Goal: Entertainment & Leisure: Consume media (video, audio)

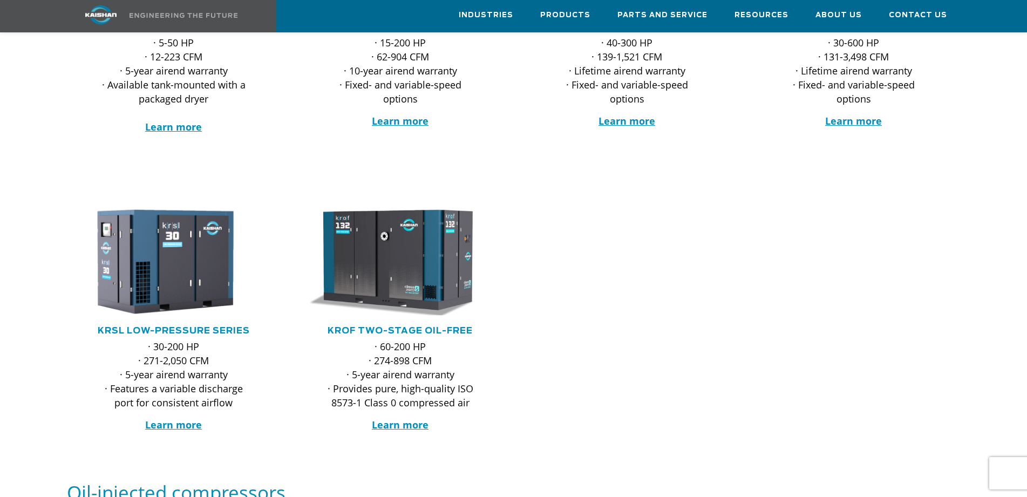
scroll to position [378, 0]
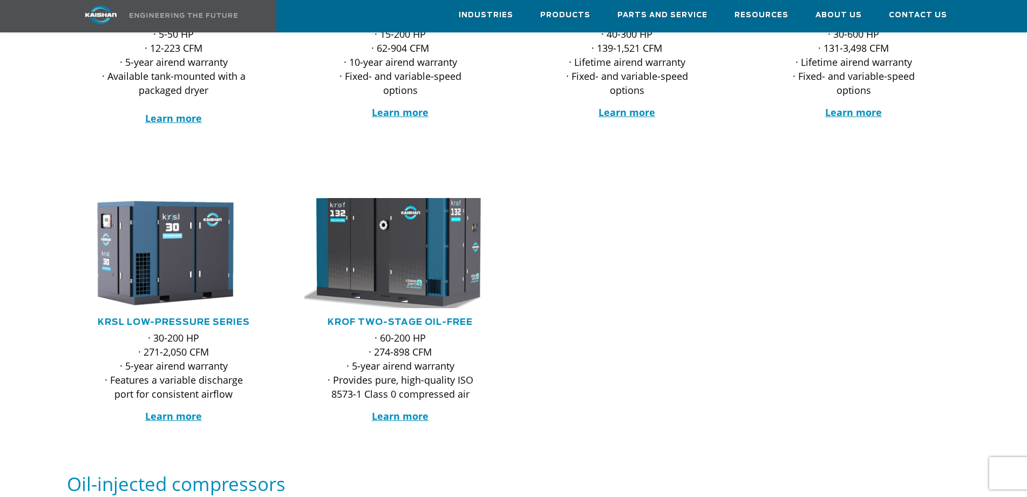
click at [389, 261] on img at bounding box center [393, 253] width 212 height 121
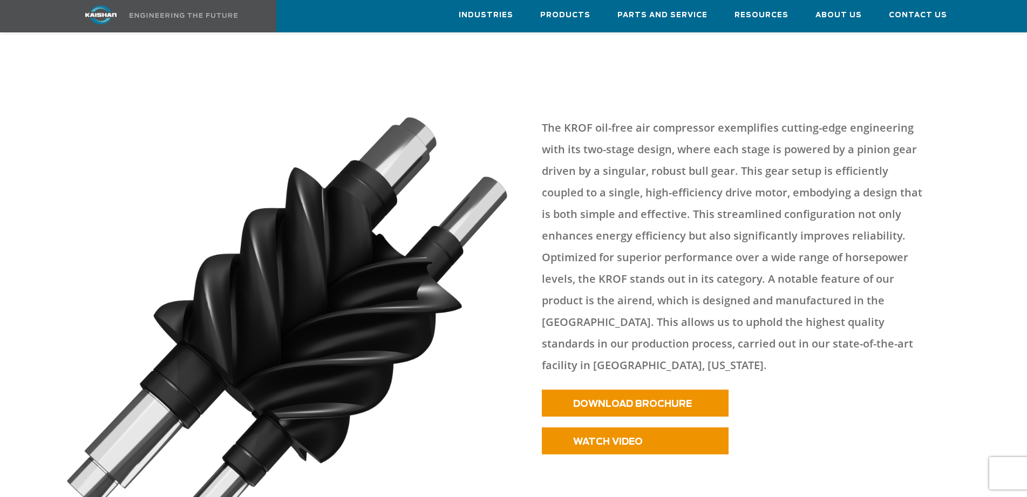
scroll to position [486, 0]
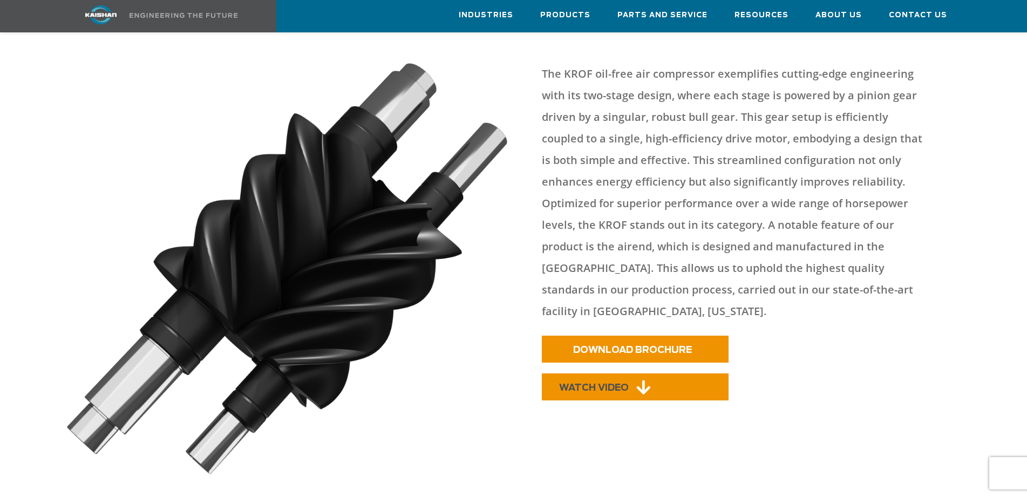
click at [612, 383] on span "WATCH VIDEO" at bounding box center [594, 387] width 70 height 9
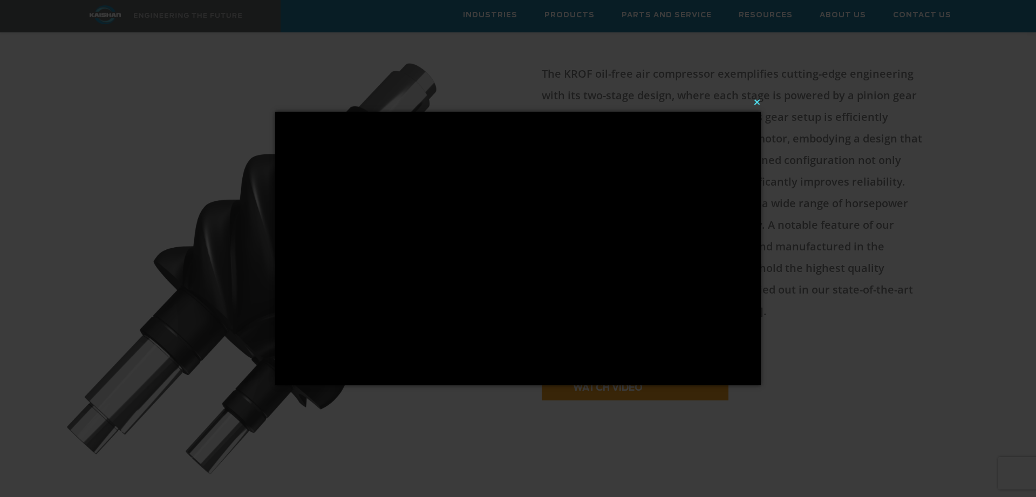
click at [758, 100] on button "×" at bounding box center [522, 102] width 486 height 24
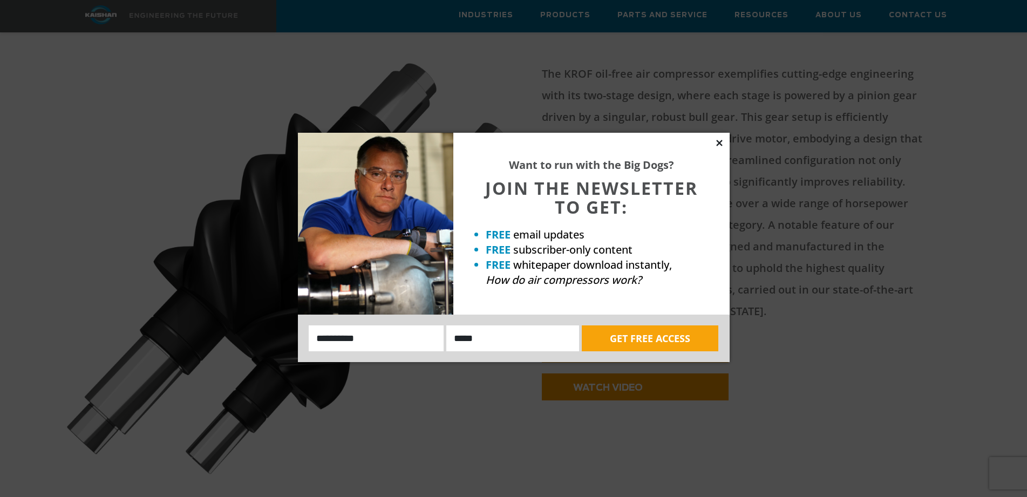
click at [719, 139] on icon at bounding box center [720, 143] width 10 height 10
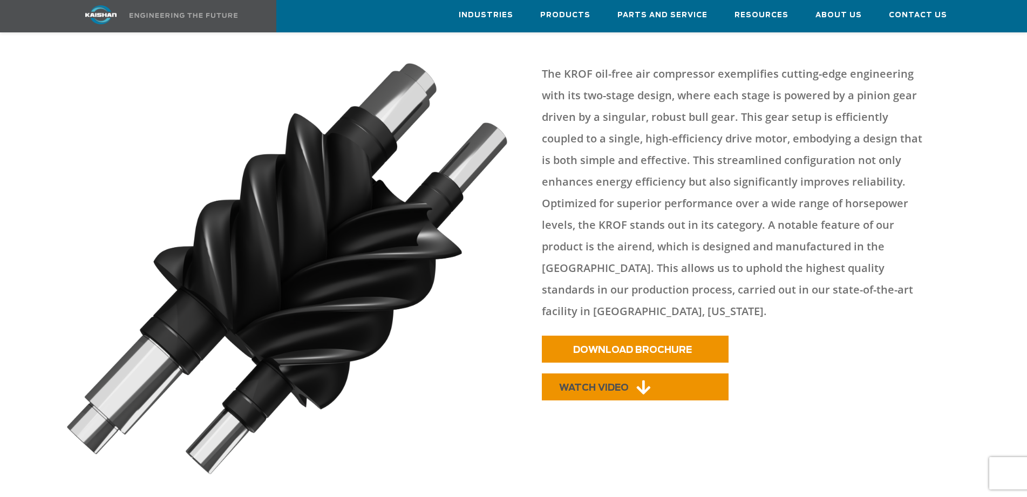
click at [612, 374] on link "WATCH VIDEO" at bounding box center [635, 387] width 187 height 27
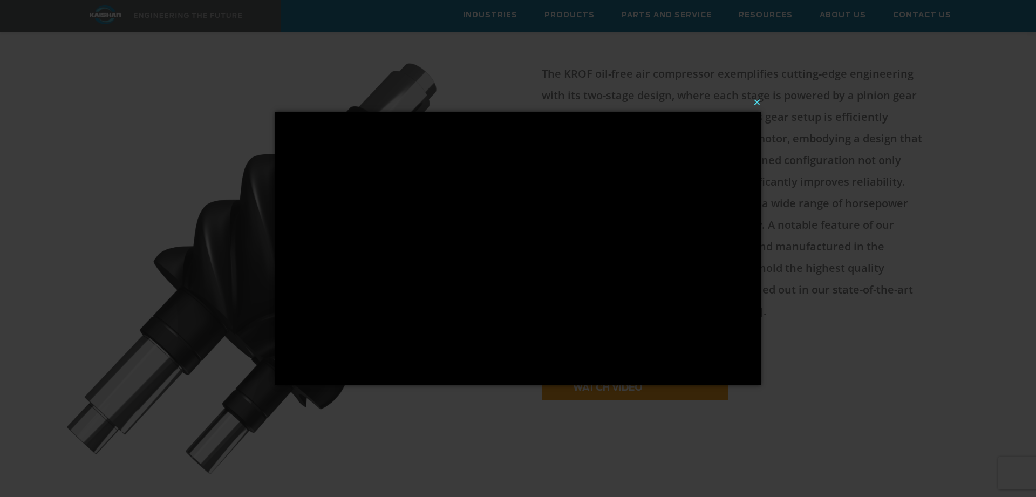
click at [758, 104] on button "×" at bounding box center [522, 102] width 486 height 24
